Goal: Use online tool/utility: Utilize a website feature to perform a specific function

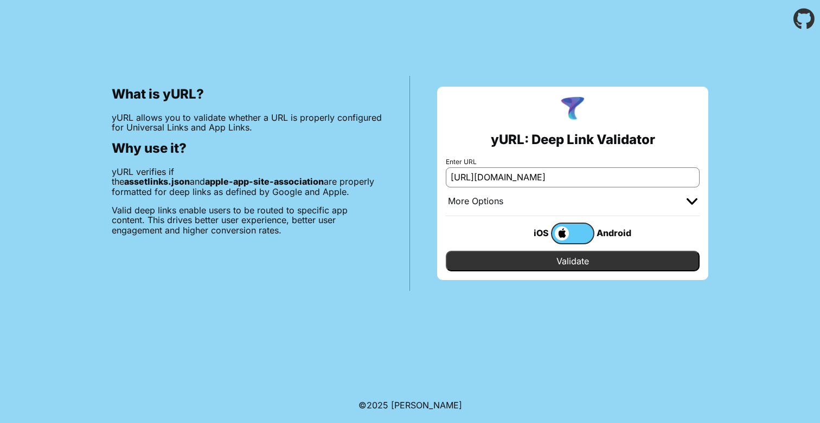
click at [561, 263] on input "Validate" at bounding box center [573, 261] width 254 height 21
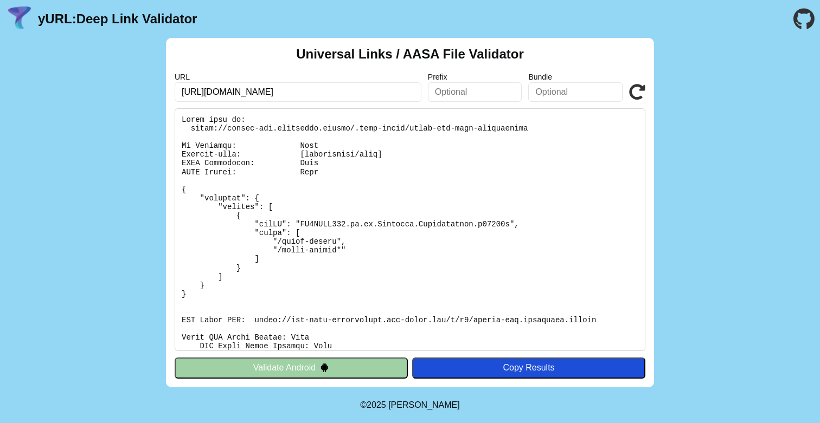
scroll to position [46, 0]
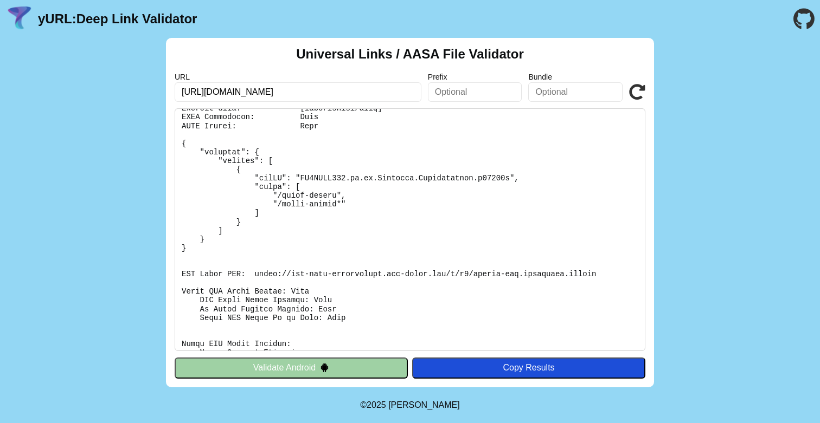
click at [323, 360] on button "Validate Android" at bounding box center [291, 368] width 233 height 21
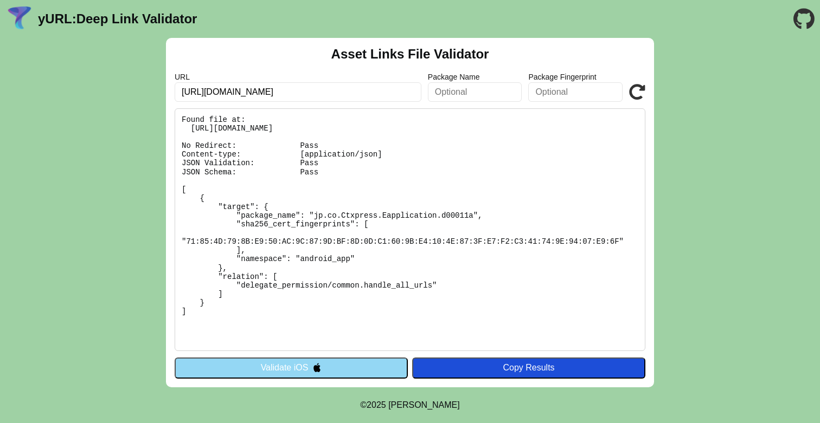
click at [242, 259] on pre "Found file at: [URL][DOMAIN_NAME] No Redirect: Pass Content-type: [application/…" at bounding box center [410, 229] width 470 height 243
click at [524, 195] on pre "Found file at: https://public-dev.cityremit.global/.well-known/assetlinks.json …" at bounding box center [410, 229] width 470 height 243
